Goal: Check status: Check status

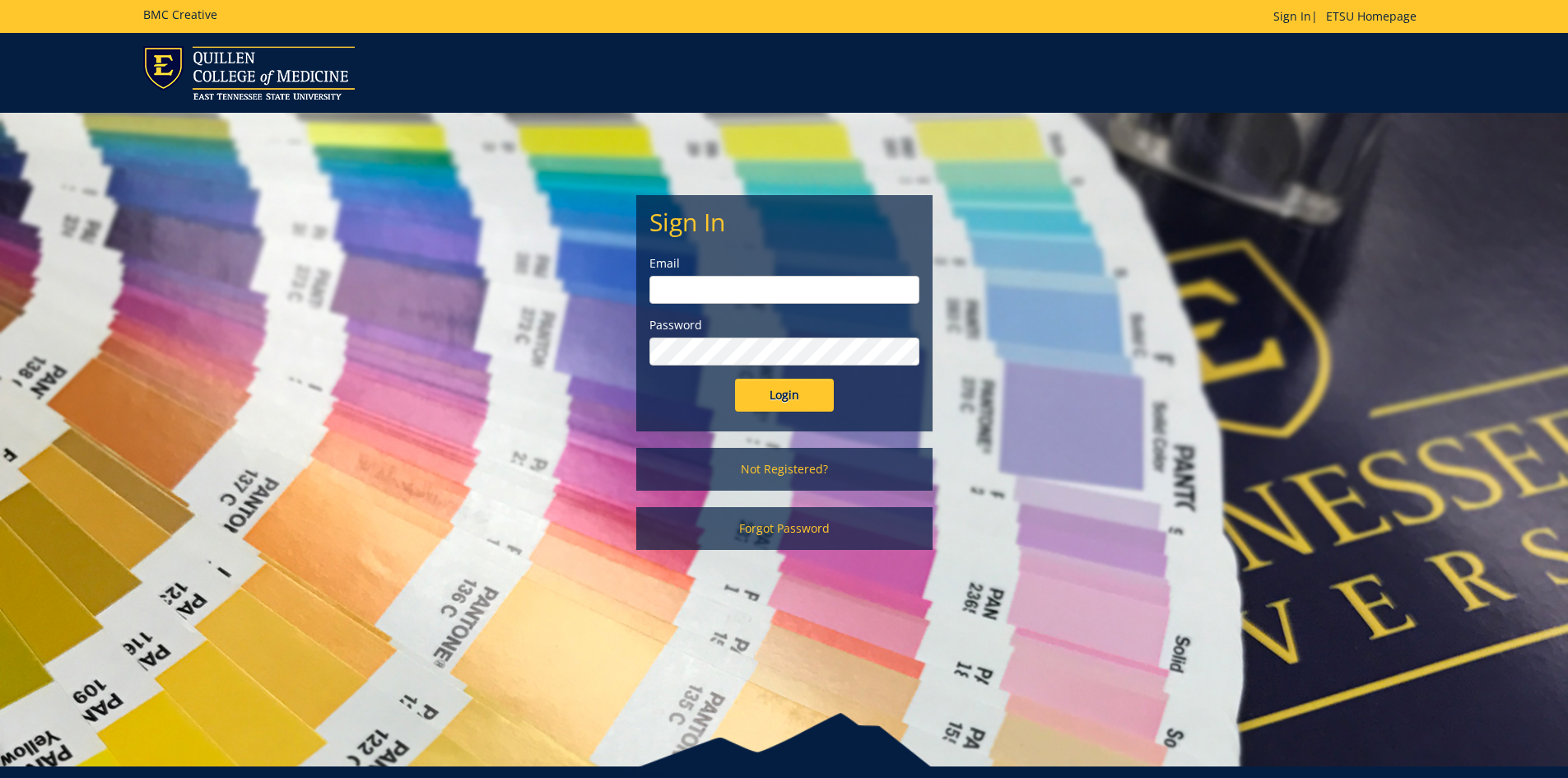
type input "[EMAIL_ADDRESS][DOMAIN_NAME]"
click at [818, 389] on input "Login" at bounding box center [784, 395] width 99 height 33
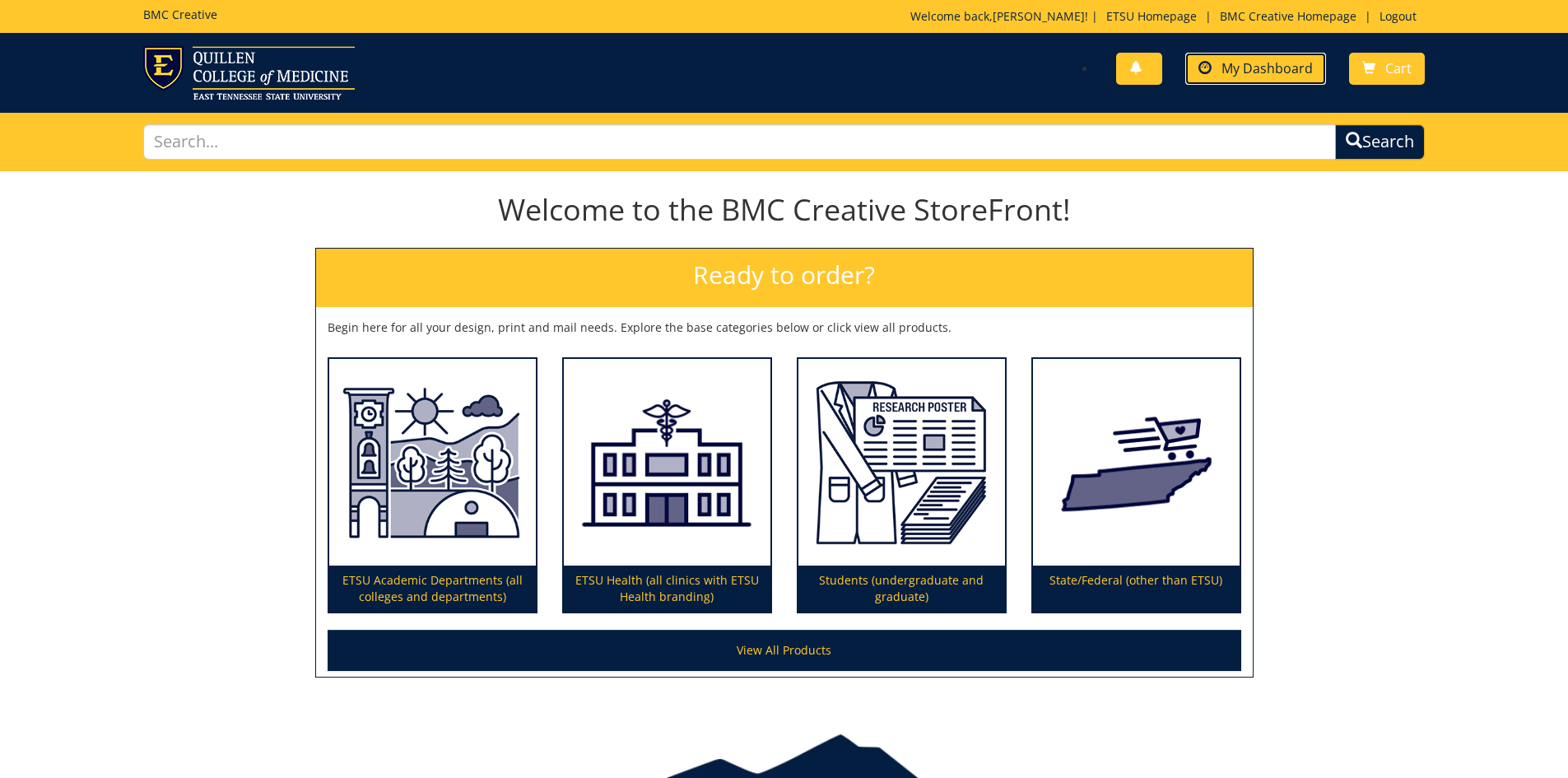
click at [1244, 54] on link "My Dashboard" at bounding box center [1256, 68] width 141 height 32
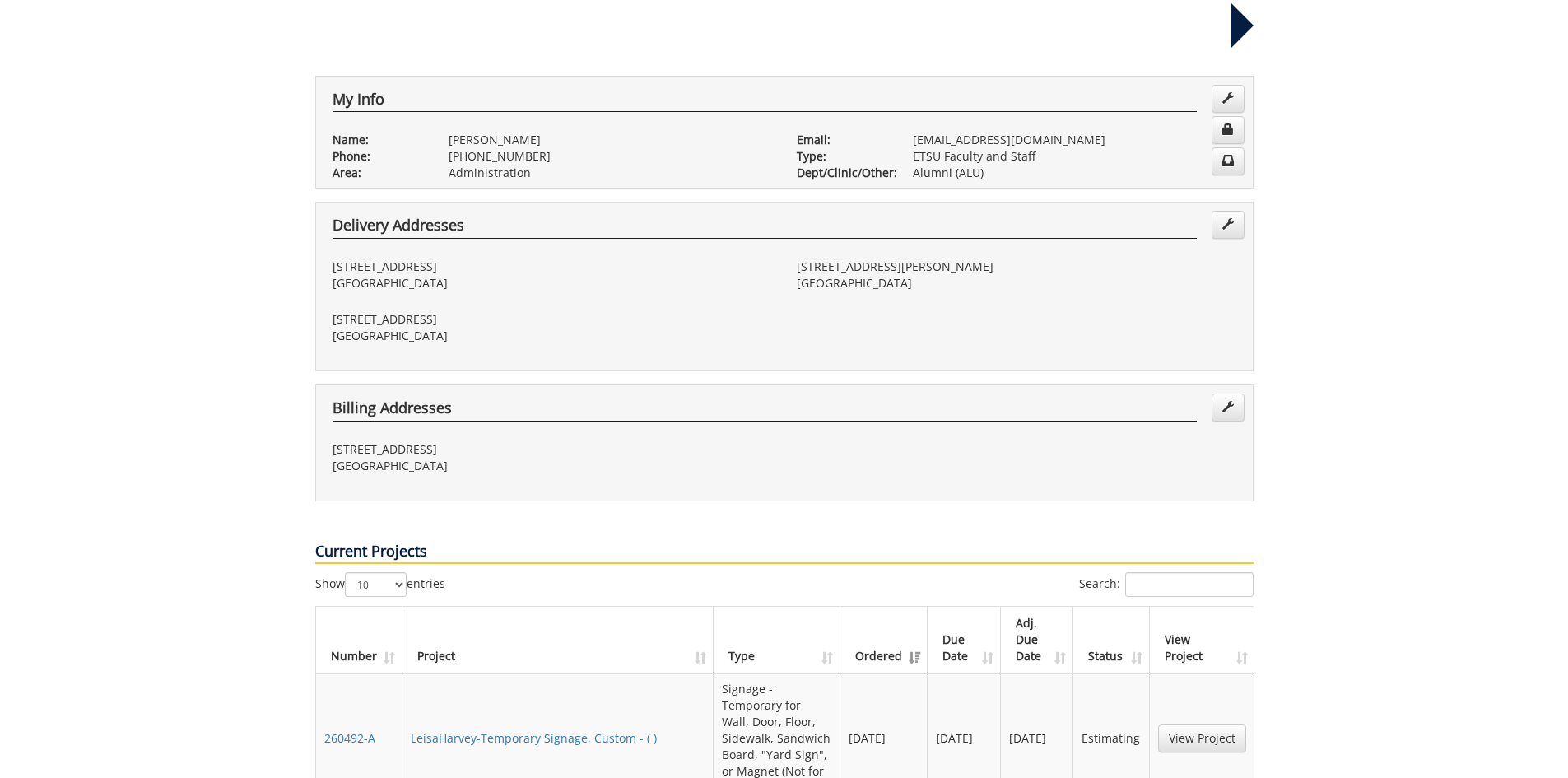
scroll to position [411, 0]
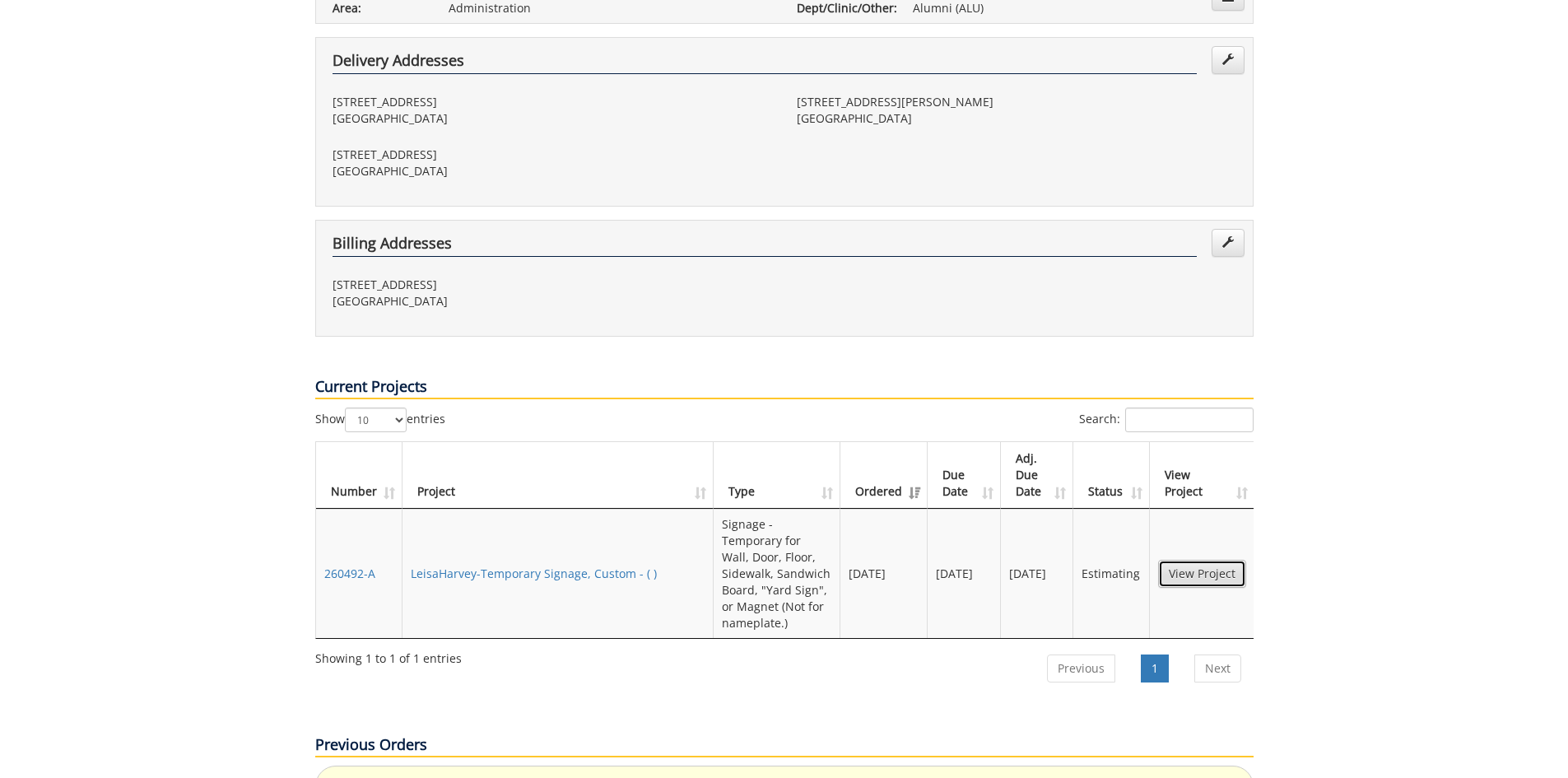
click at [1230, 560] on link "View Project" at bounding box center [1202, 574] width 88 height 28
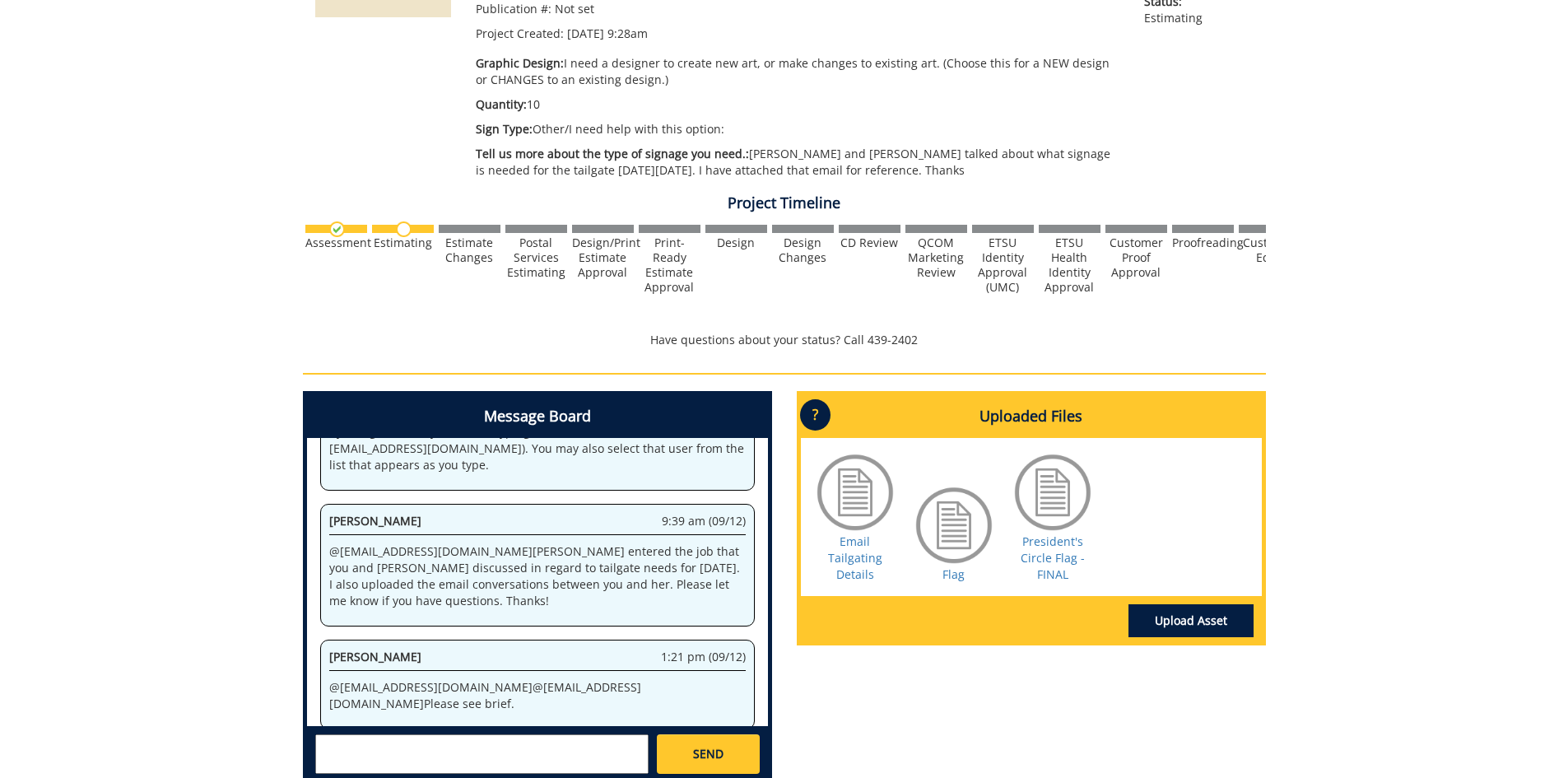
scroll to position [411, 0]
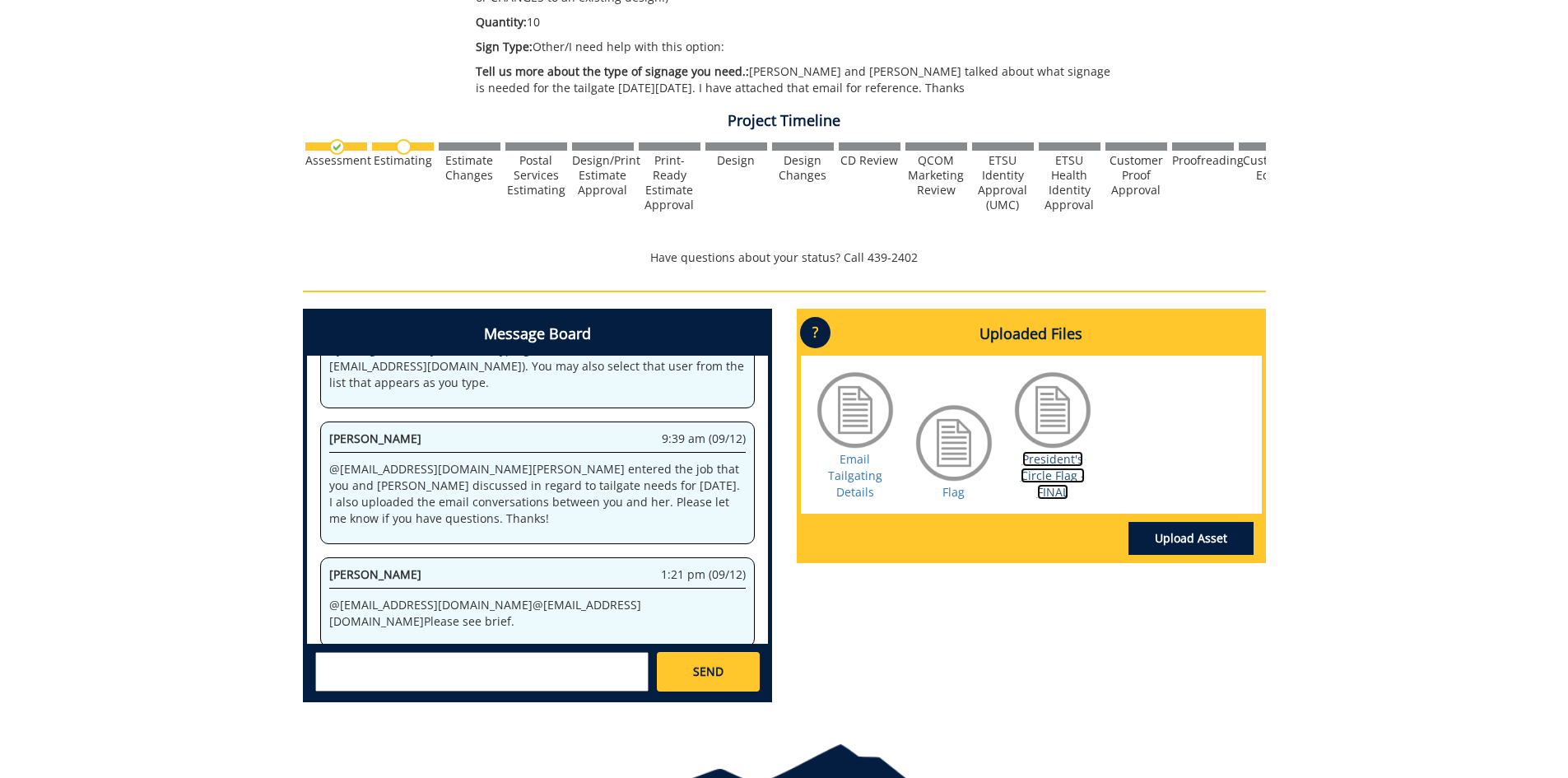
click at [1046, 465] on link "President's Circle Flag - FINAL" at bounding box center [1053, 475] width 65 height 48
